Goal: Communication & Community: Answer question/provide support

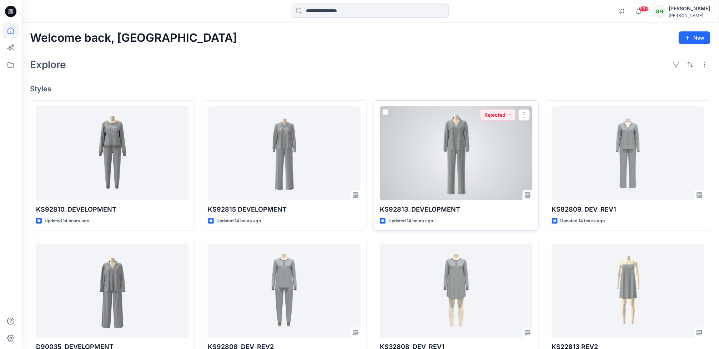
click at [472, 146] on div at bounding box center [456, 153] width 153 height 94
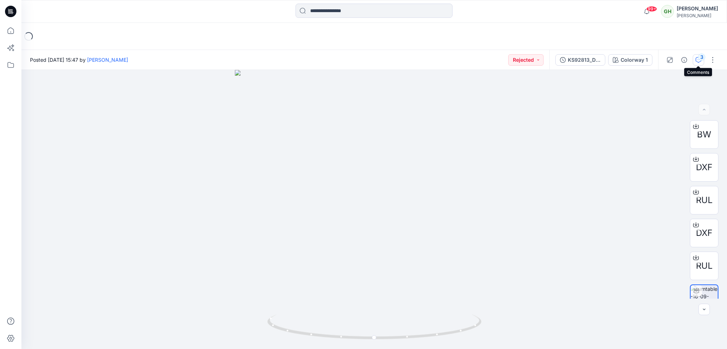
click at [703, 59] on div "3" at bounding box center [701, 57] width 7 height 7
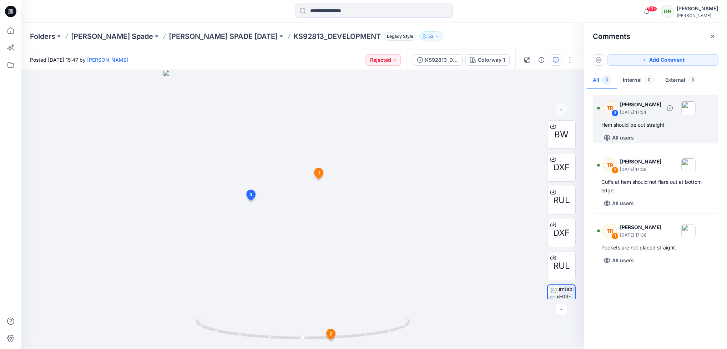
click at [665, 127] on div "Hem should be cut straight" at bounding box center [656, 125] width 109 height 9
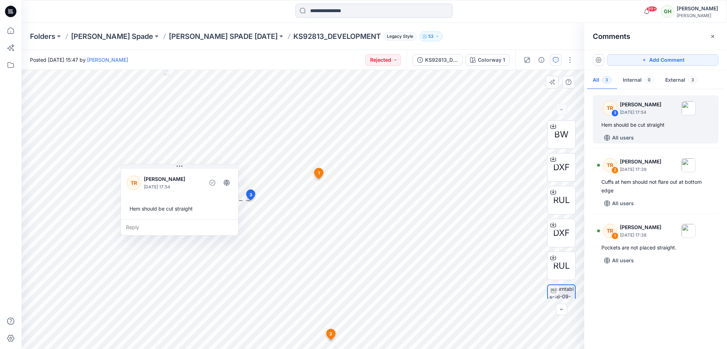
drag, startPoint x: 293, startPoint y: 236, endPoint x: 175, endPoint y: 195, distance: 125.8
click at [175, 195] on div "[PERSON_NAME] [DATE] 17:54 Hem should be cut straight" at bounding box center [179, 193] width 117 height 52
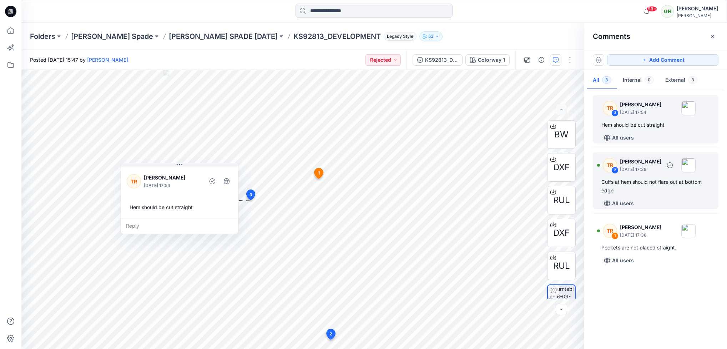
click at [669, 182] on div "Cuffs at hem should not flare out at bottom edge" at bounding box center [656, 186] width 109 height 17
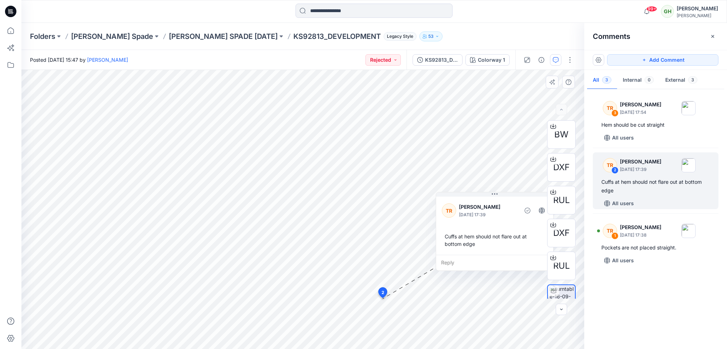
drag, startPoint x: 428, startPoint y: 268, endPoint x: 481, endPoint y: 263, distance: 53.1
click at [492, 255] on div "Reply" at bounding box center [494, 263] width 117 height 16
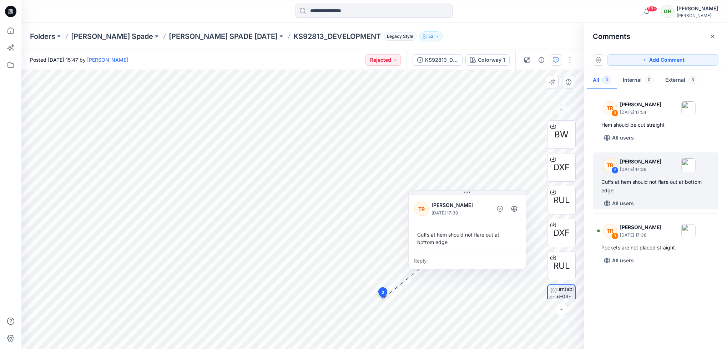
drag, startPoint x: 516, startPoint y: 250, endPoint x: 489, endPoint y: 248, distance: 26.8
click at [489, 248] on div "Cuffs at hem should not flare out at bottom edge" at bounding box center [467, 238] width 106 height 21
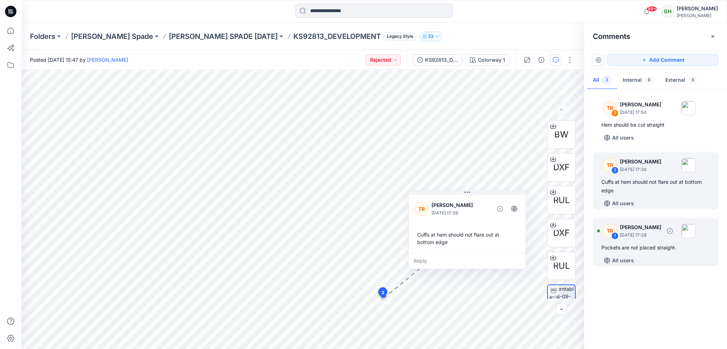
click at [640, 251] on div "Pockets are not placed straight." at bounding box center [656, 247] width 109 height 9
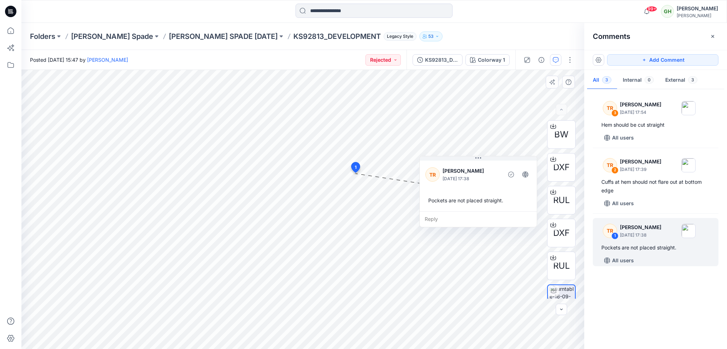
drag, startPoint x: 411, startPoint y: 231, endPoint x: 486, endPoint y: 210, distance: 77.7
click at [486, 210] on div "[PERSON_NAME] [DATE] 17:38 Pockets are not placed straight." at bounding box center [478, 185] width 117 height 52
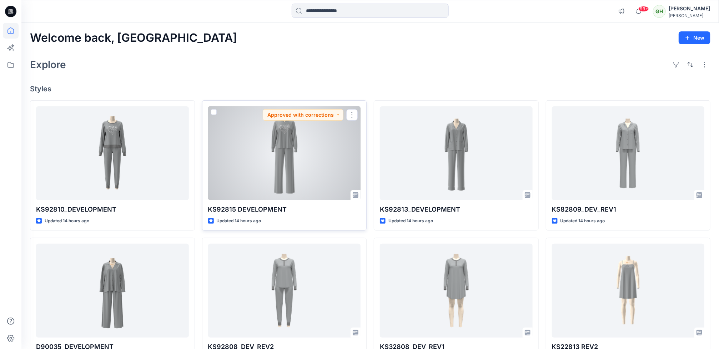
click at [327, 176] on div at bounding box center [284, 153] width 153 height 94
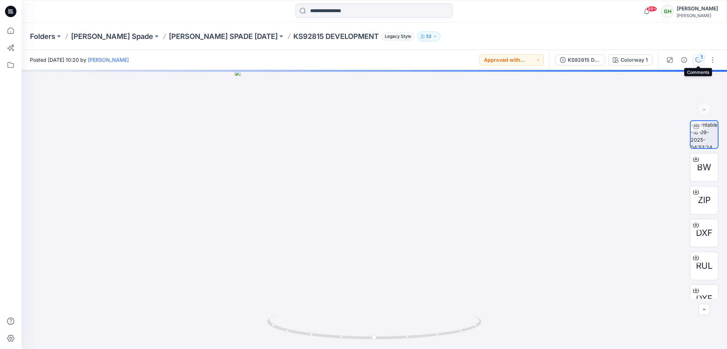
click at [698, 61] on icon "button" at bounding box center [699, 60] width 6 height 6
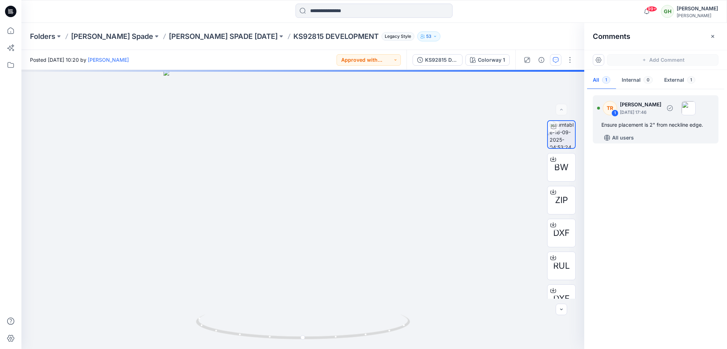
click at [642, 124] on div "Ensure placement is 2" from neckline edge." at bounding box center [656, 125] width 109 height 9
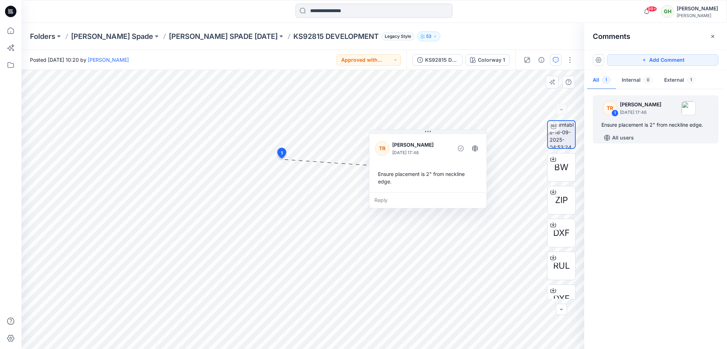
drag, startPoint x: 335, startPoint y: 221, endPoint x: 433, endPoint y: 188, distance: 103.7
click at [433, 188] on div "[PERSON_NAME] [DATE] 17:46 Ensure placement is 2" from neckline edge." at bounding box center [427, 163] width 117 height 60
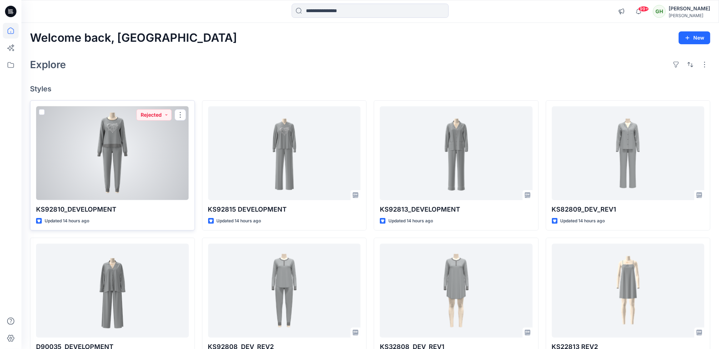
click at [53, 141] on div at bounding box center [112, 153] width 153 height 94
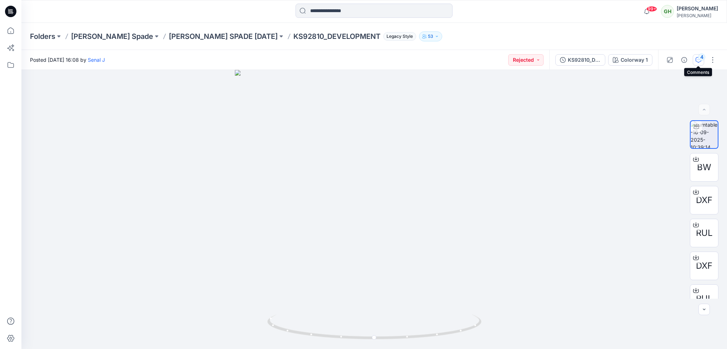
click at [700, 55] on div "4" at bounding box center [701, 57] width 7 height 7
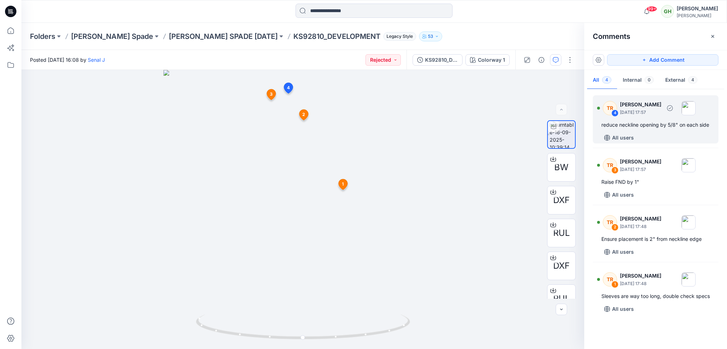
click at [634, 118] on div "TR 4 [PERSON_NAME] [DATE] 17:57" at bounding box center [646, 108] width 99 height 20
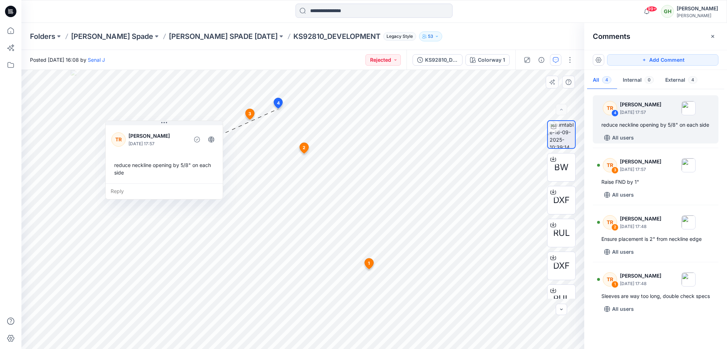
drag, startPoint x: 286, startPoint y: 178, endPoint x: 141, endPoint y: 162, distance: 145.9
click at [141, 162] on div "reduce neckline opening by 5/8" on each side" at bounding box center [164, 169] width 106 height 21
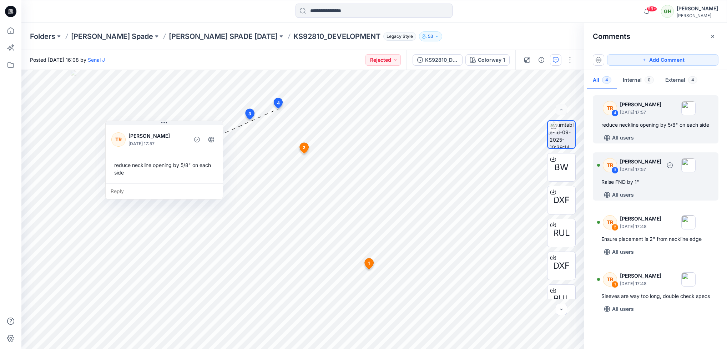
click at [636, 190] on div "All users" at bounding box center [619, 194] width 35 height 11
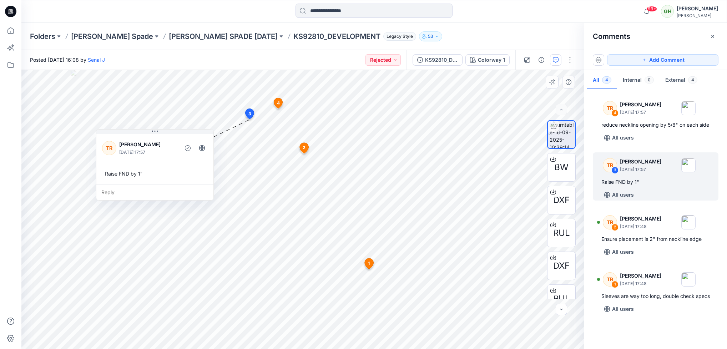
drag, startPoint x: 327, startPoint y: 163, endPoint x: 184, endPoint y: 169, distance: 142.9
click at [184, 169] on div "Raise FND by 1"" at bounding box center [155, 173] width 106 height 13
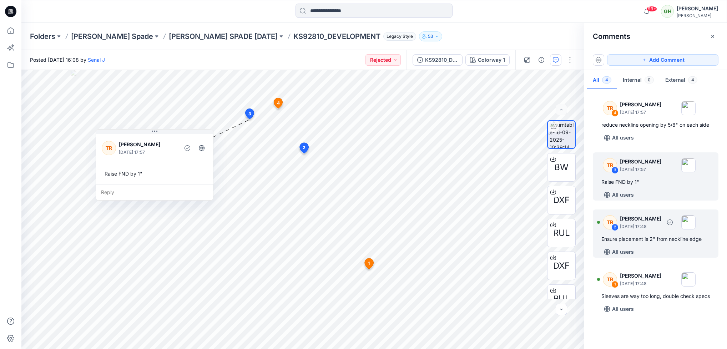
click at [638, 238] on div "Ensure placement is 2" from neckline edge" at bounding box center [656, 239] width 109 height 9
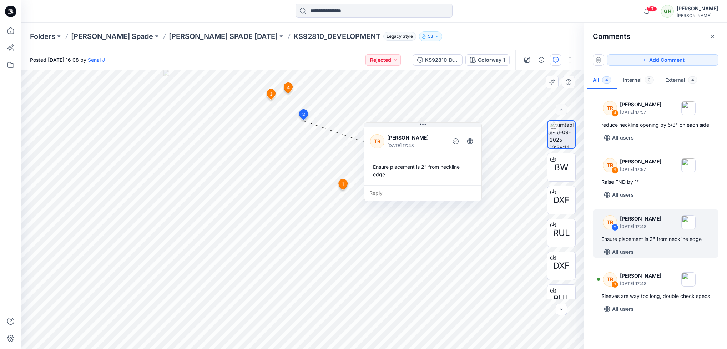
drag, startPoint x: 333, startPoint y: 180, endPoint x: 406, endPoint y: 178, distance: 72.8
click at [406, 178] on div "Ensure placement is 2" from neckline edge" at bounding box center [423, 170] width 106 height 21
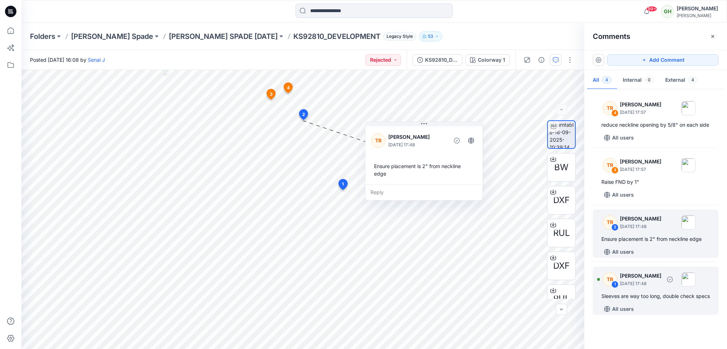
click at [640, 291] on div "TR 1 [PERSON_NAME] [DATE] 17:48 Sleeves are way too long, double check specs Al…" at bounding box center [656, 291] width 126 height 48
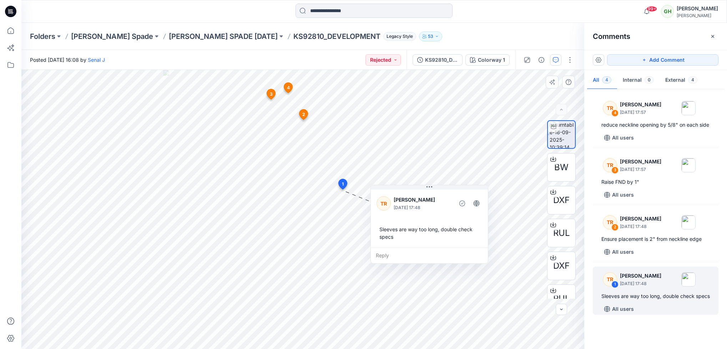
drag, startPoint x: 365, startPoint y: 237, endPoint x: 404, endPoint y: 228, distance: 39.8
click at [404, 228] on div "Sleeves are way too long, double check specs" at bounding box center [430, 233] width 106 height 21
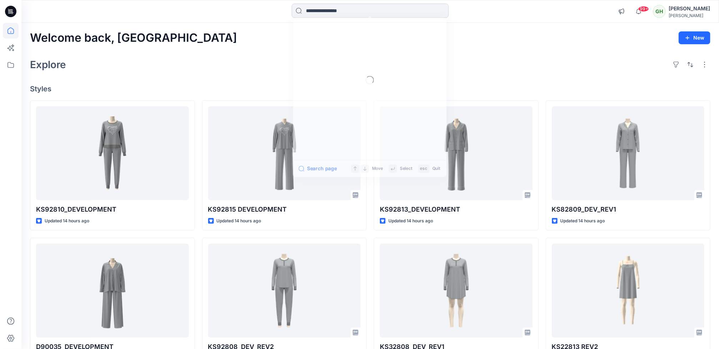
click at [318, 13] on input at bounding box center [370, 11] width 157 height 14
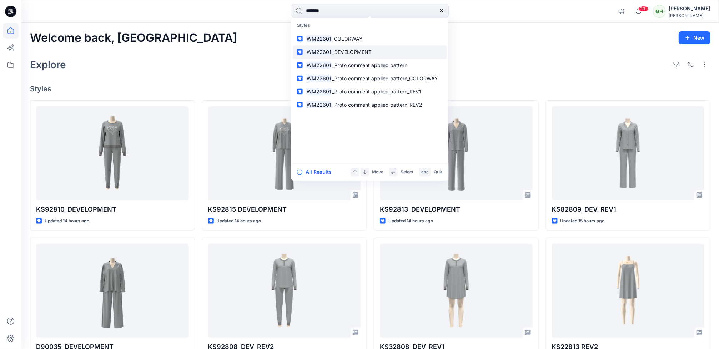
type input "*******"
click at [357, 54] on span "_DEVELOPMENT" at bounding box center [352, 52] width 40 height 6
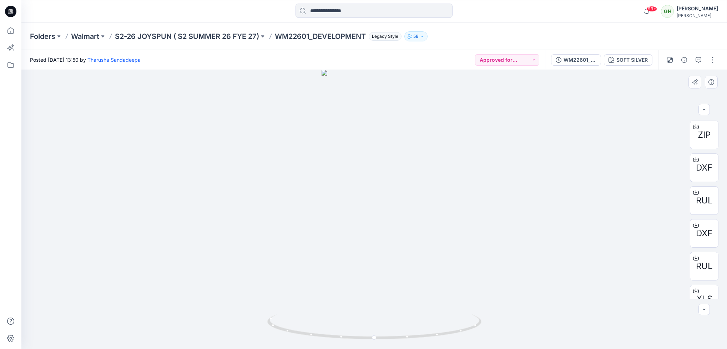
scroll to position [80, 0]
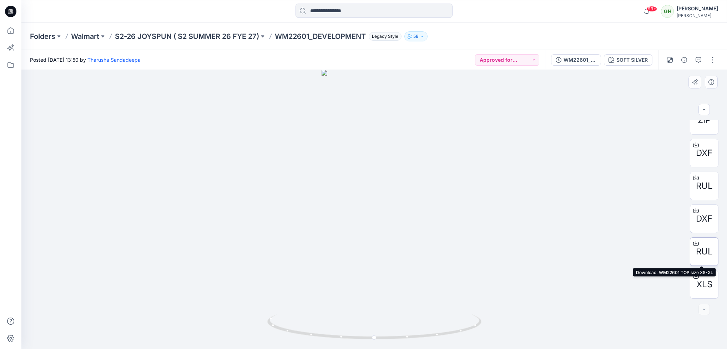
click at [695, 243] on icon at bounding box center [696, 244] width 6 height 6
click at [595, 245] on div at bounding box center [374, 209] width 706 height 279
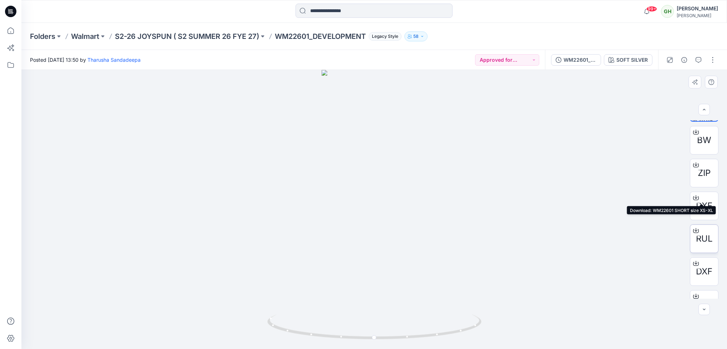
scroll to position [27, 0]
click at [695, 166] on icon at bounding box center [696, 165] width 6 height 6
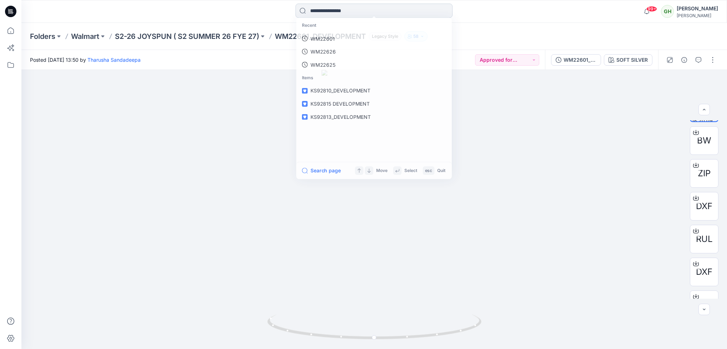
click at [329, 9] on input at bounding box center [374, 11] width 157 height 14
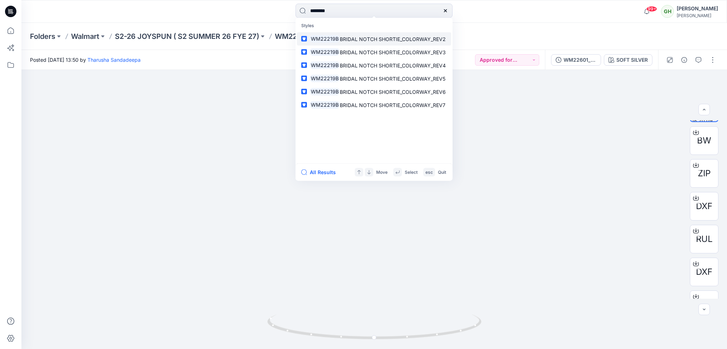
type input "********"
click at [345, 39] on span "BRIDAL NOTCH SHORTIE_COLORWAY_REV2" at bounding box center [393, 39] width 106 height 6
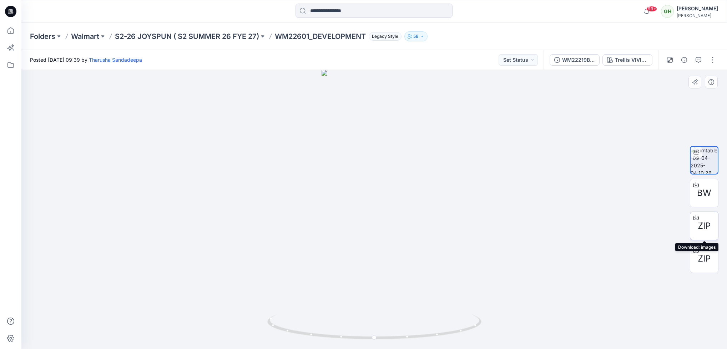
click at [705, 220] on span "ZIP" at bounding box center [704, 226] width 13 height 13
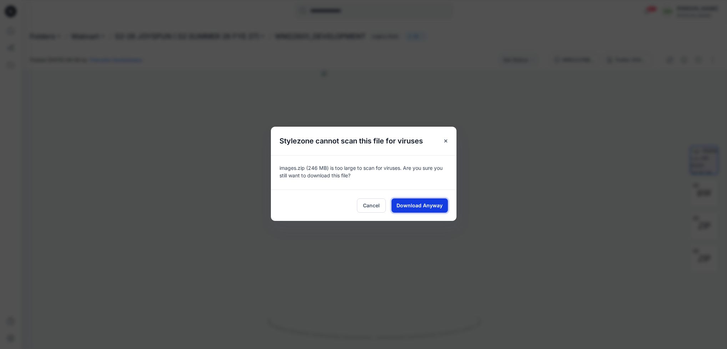
click at [420, 206] on span "Download Anyway" at bounding box center [420, 205] width 46 height 7
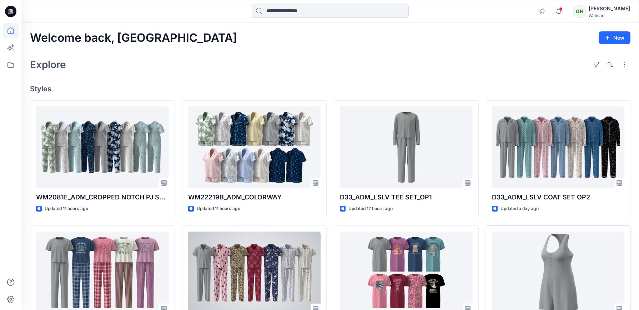
scroll to position [195, 0]
